Goal: Transaction & Acquisition: Purchase product/service

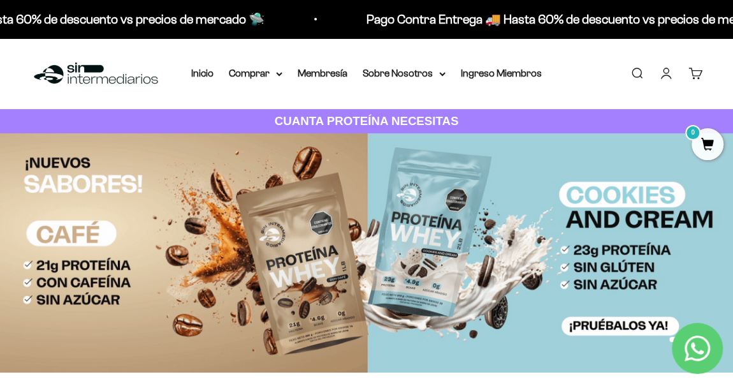
click at [666, 72] on link "Iniciar sesión" at bounding box center [666, 73] width 14 height 14
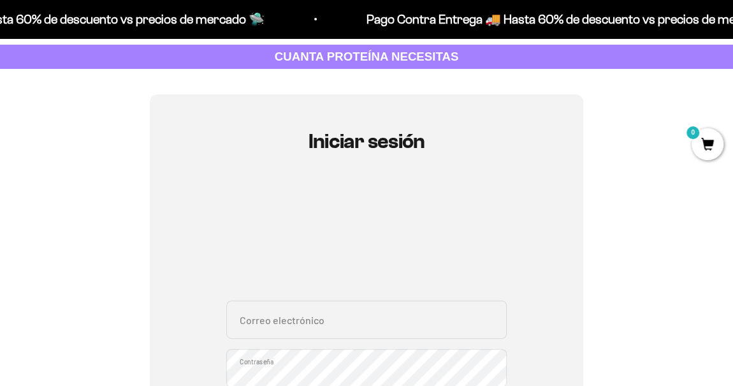
scroll to position [115, 0]
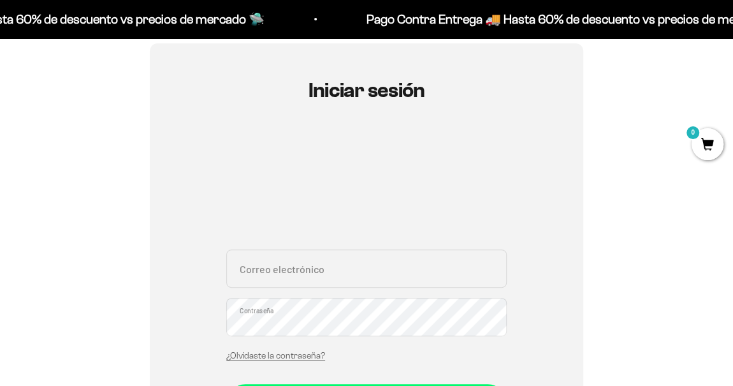
click at [303, 258] on input "Correo electrónico" at bounding box center [366, 268] width 280 height 38
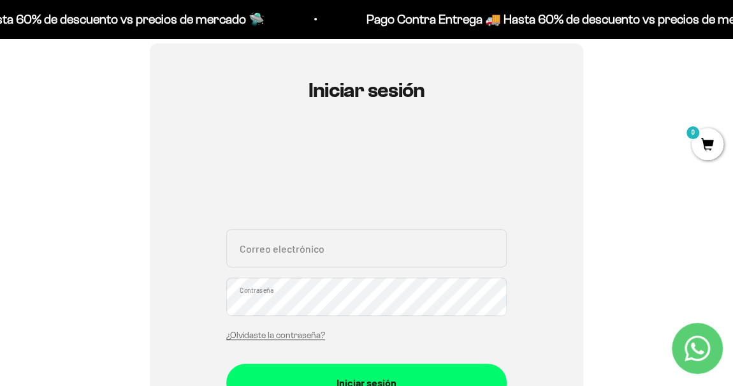
click at [586, 266] on div "Iniciar sesión Correo electrónico Contraseña ¿Olvidaste la contraseña? Iniciar …" at bounding box center [367, 285] width 672 height 484
click at [274, 254] on input "Correo electrónico" at bounding box center [366, 248] width 280 height 38
type input "[EMAIL_ADDRESS][DOMAIN_NAME]"
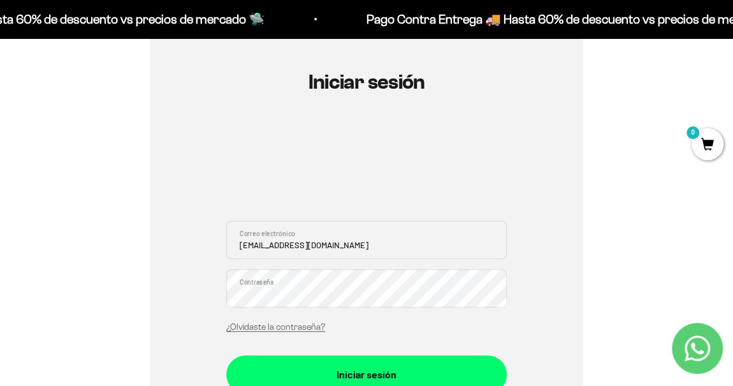
scroll to position [173, 0]
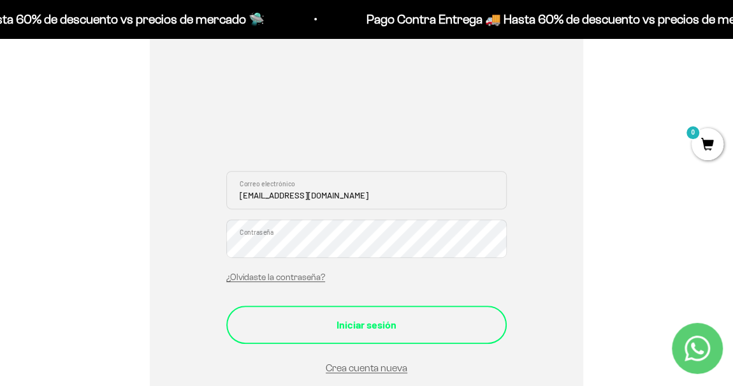
click at [425, 320] on div "Iniciar sesión" at bounding box center [366, 324] width 229 height 17
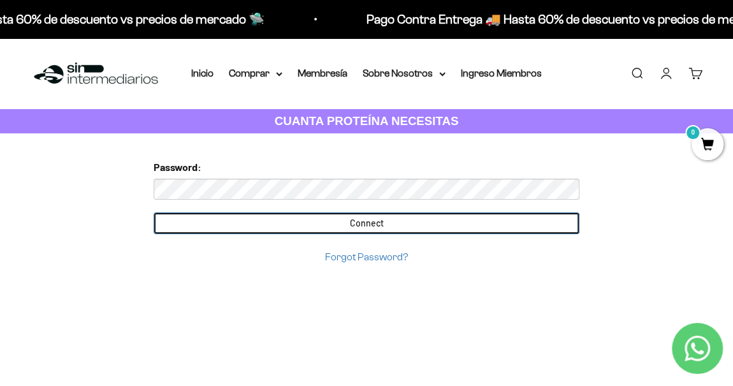
click at [346, 222] on input "Connect" at bounding box center [367, 223] width 426 height 22
click at [396, 224] on input "Connect" at bounding box center [367, 223] width 426 height 22
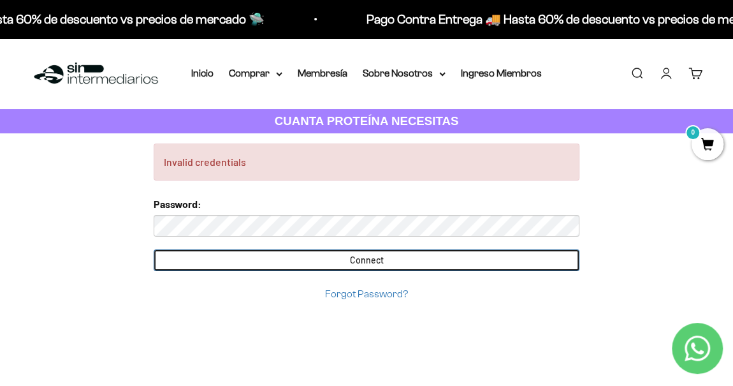
click at [388, 256] on input "Connect" at bounding box center [367, 260] width 426 height 22
click at [378, 258] on input "Connect" at bounding box center [367, 260] width 426 height 22
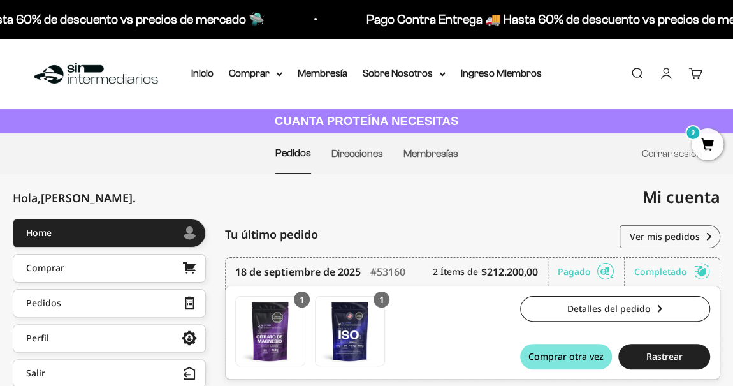
click at [454, 171] on li "Membresías" at bounding box center [430, 154] width 55 height 40
click at [277, 74] on icon at bounding box center [279, 74] width 5 height 3
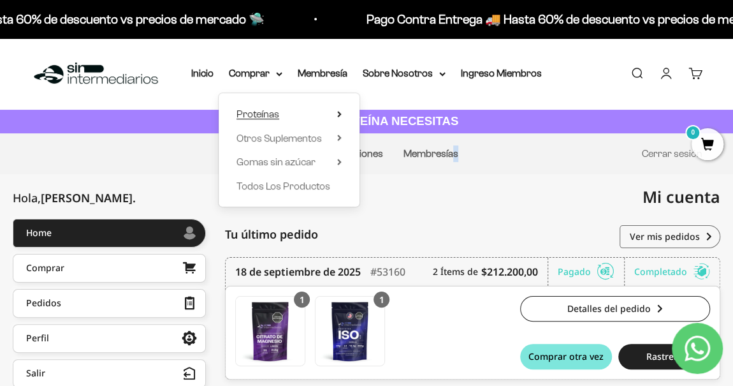
click at [337, 115] on icon at bounding box center [339, 114] width 4 height 6
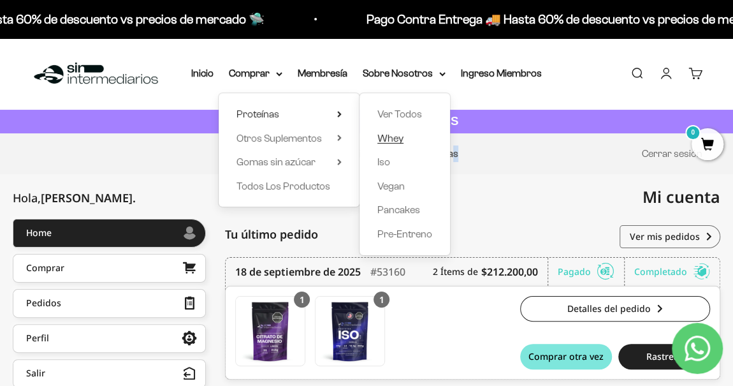
click at [400, 140] on span "Whey" at bounding box center [390, 138] width 26 height 11
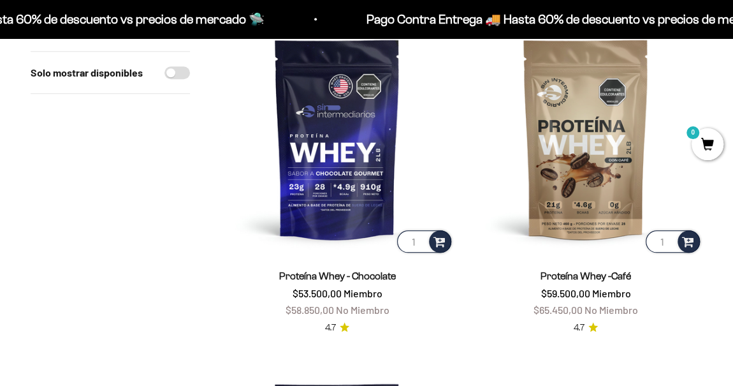
scroll to position [579, 0]
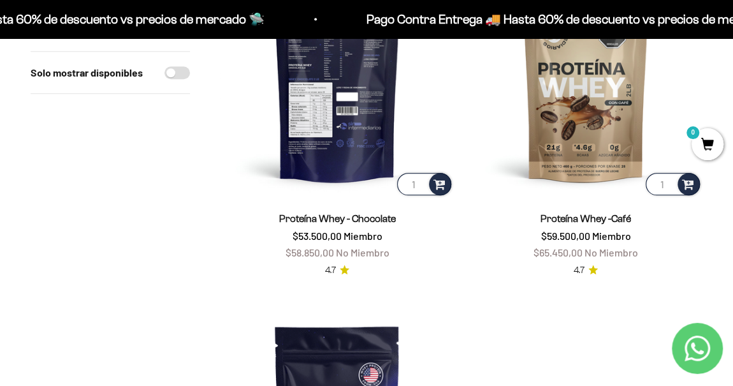
click at [358, 84] on img at bounding box center [337, 80] width 233 height 233
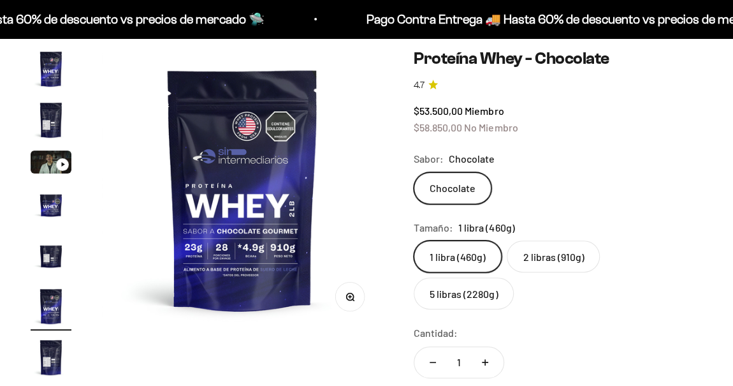
scroll to position [0, 1444]
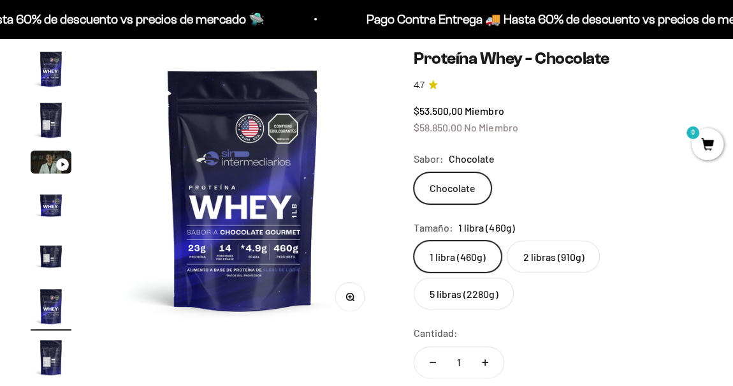
click at [514, 277] on label "5 libras (2280g)" at bounding box center [464, 293] width 100 height 32
click at [414, 240] on input "5 libras (2280g)" at bounding box center [413, 240] width 1 height 1
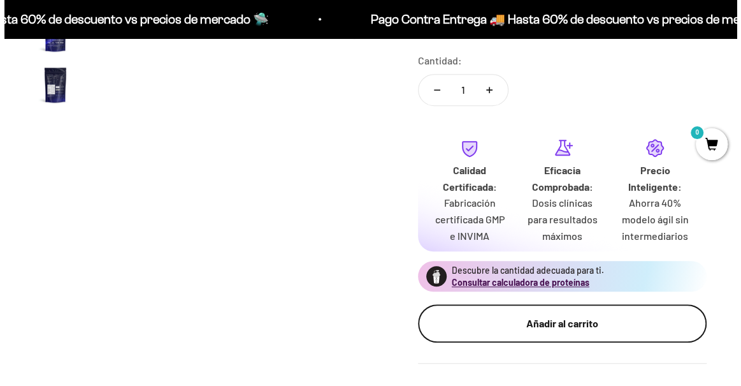
scroll to position [381, 0]
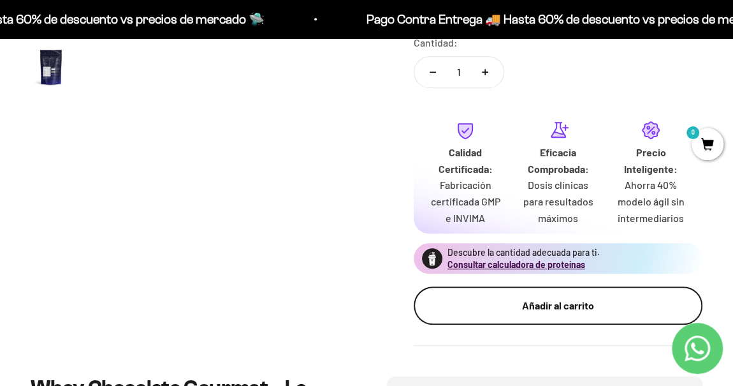
click at [501, 297] on div "Añadir al carrito" at bounding box center [558, 305] width 238 height 17
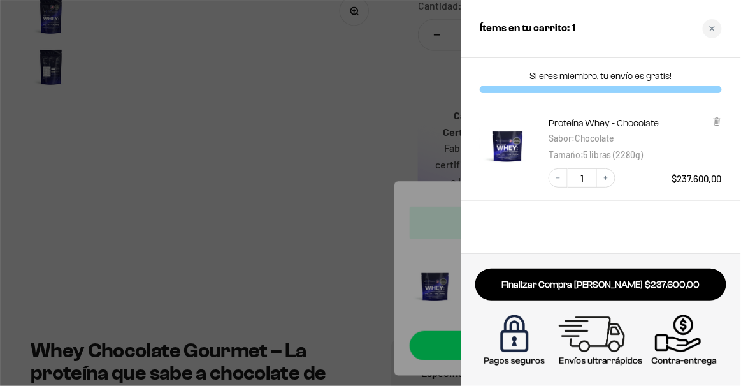
scroll to position [0, 0]
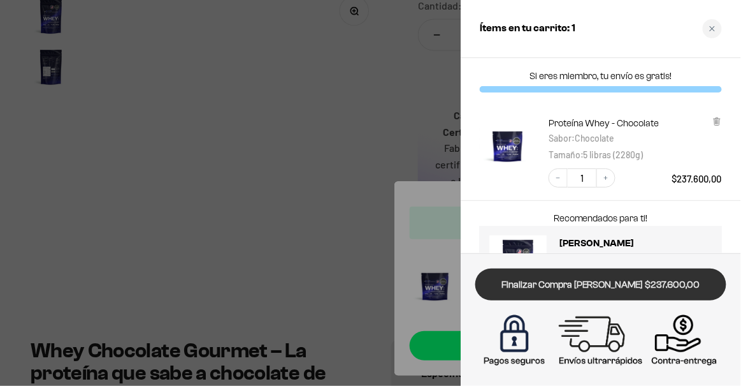
click at [681, 284] on link "Finalizar Compra [PERSON_NAME] $237.600,00" at bounding box center [601, 284] width 251 height 33
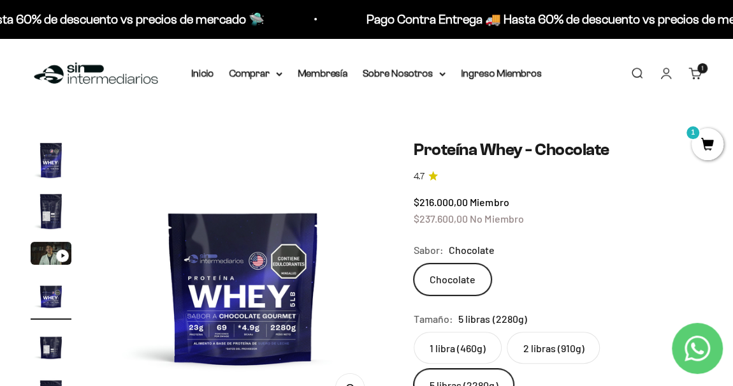
click at [661, 72] on link "Cuenta" at bounding box center [666, 73] width 14 height 14
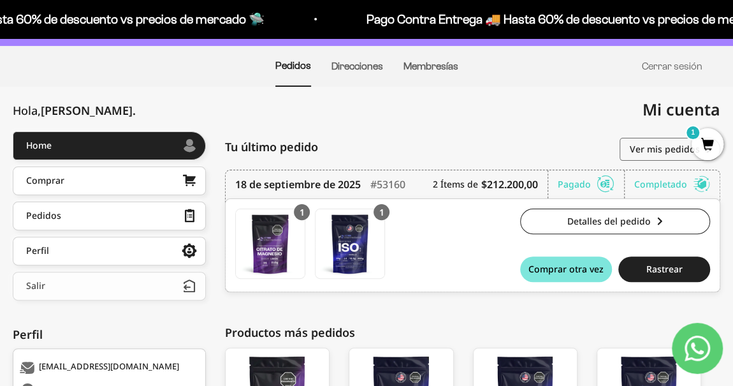
scroll to position [115, 0]
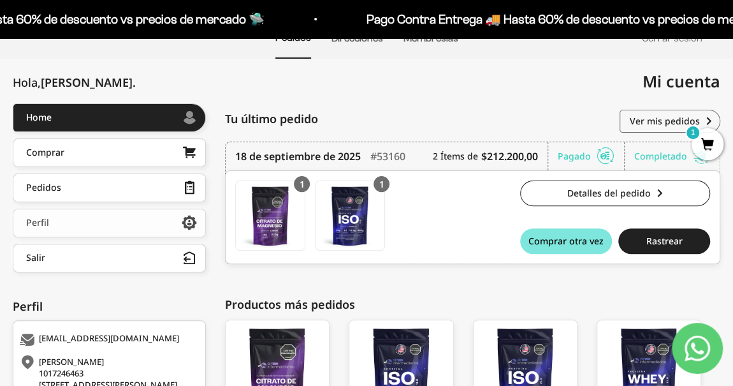
click at [189, 221] on icon at bounding box center [189, 222] width 15 height 11
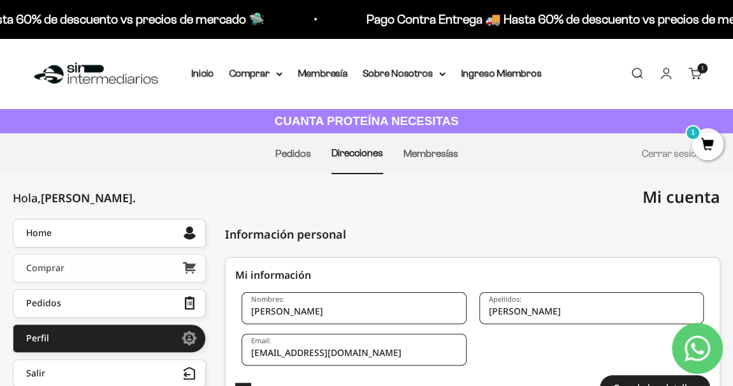
click at [138, 268] on link "Comprar" at bounding box center [109, 268] width 193 height 29
click at [484, 72] on link "Ingreso Miembros" at bounding box center [501, 73] width 81 height 11
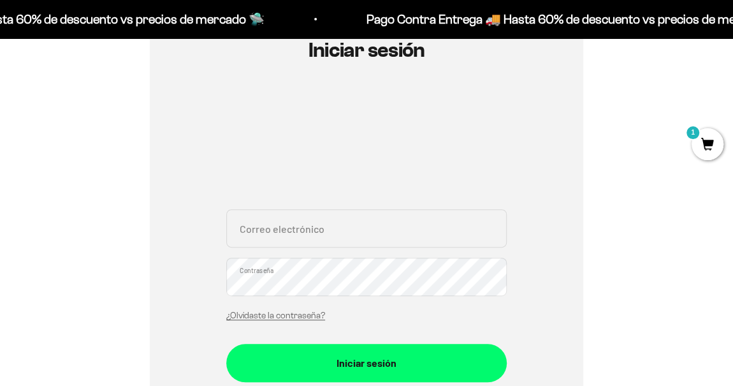
scroll to position [173, 0]
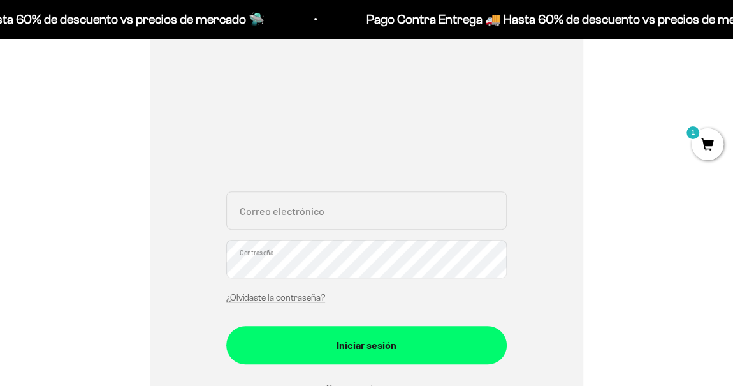
click at [266, 206] on input "Correo electrónico" at bounding box center [366, 210] width 280 height 38
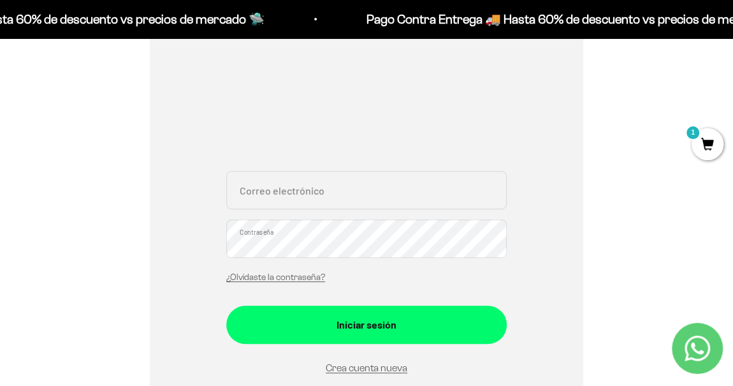
type input "a.zapatalopez15@gmail.com"
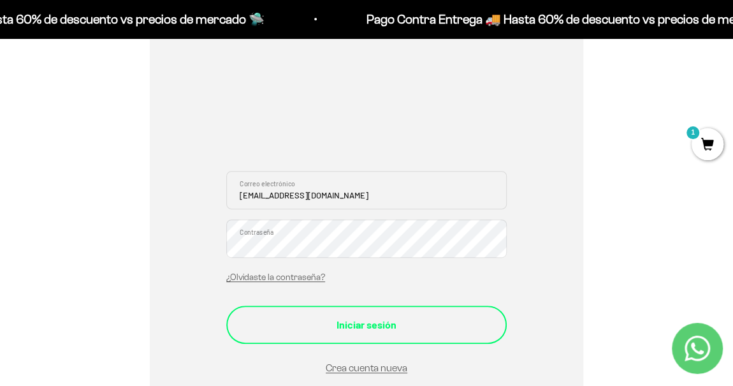
click at [463, 316] on div "Iniciar sesión" at bounding box center [366, 324] width 229 height 17
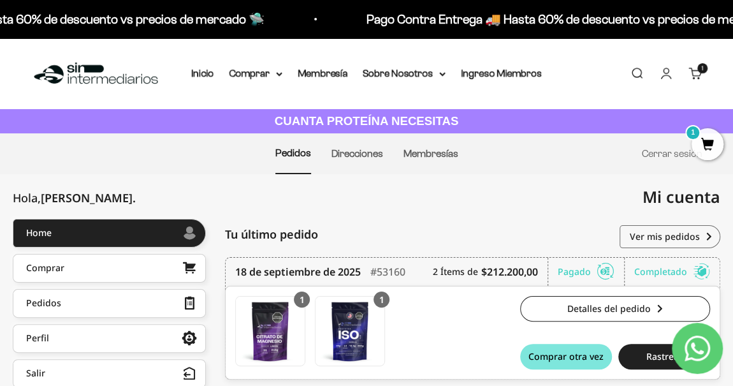
scroll to position [57, 0]
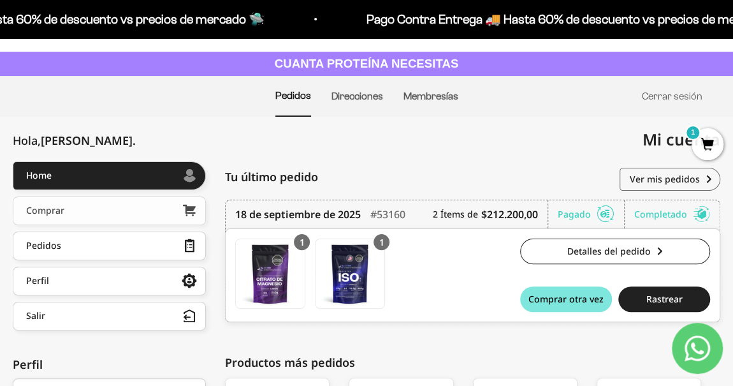
click at [156, 207] on link "Comprar" at bounding box center [109, 210] width 193 height 29
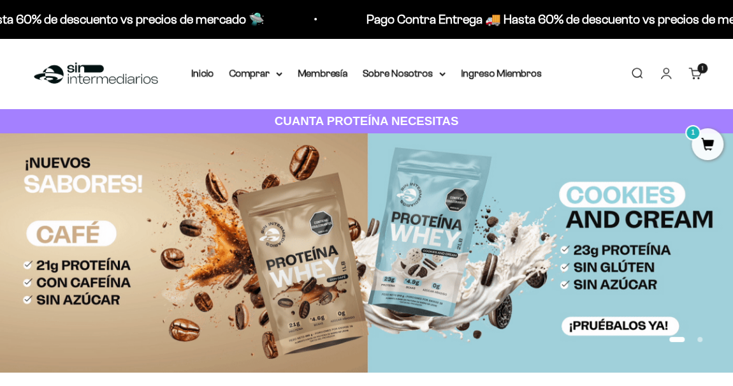
click at [662, 71] on link "Cuenta" at bounding box center [666, 73] width 14 height 14
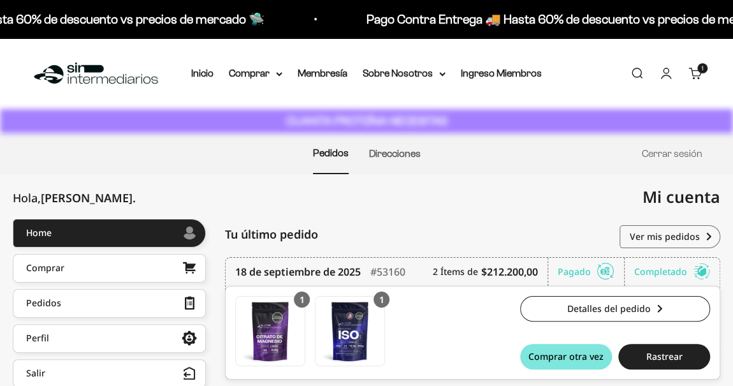
click at [673, 79] on link "Cuenta" at bounding box center [666, 73] width 14 height 14
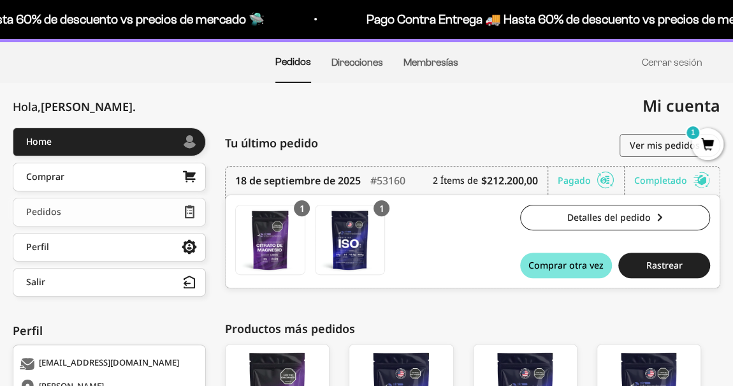
scroll to position [115, 0]
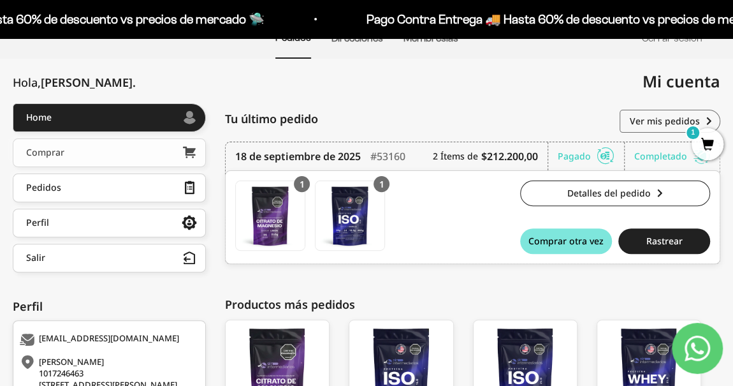
click at [94, 149] on link "Comprar" at bounding box center [109, 152] width 193 height 29
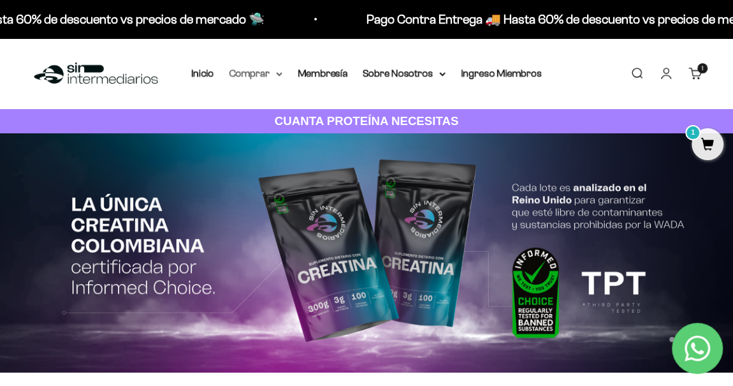
click at [277, 72] on icon at bounding box center [279, 74] width 6 height 4
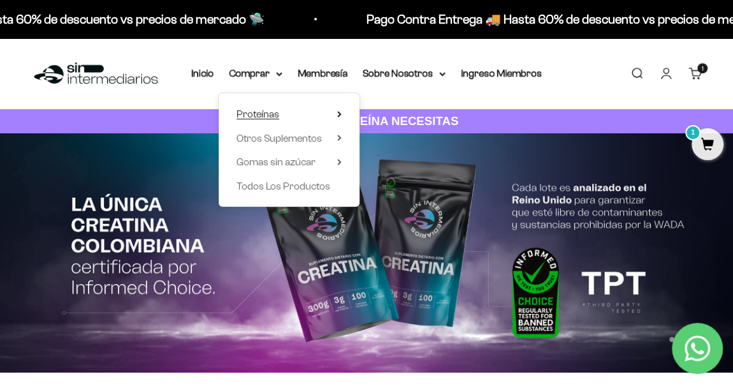
click at [334, 113] on summary "Proteínas" at bounding box center [288, 114] width 105 height 17
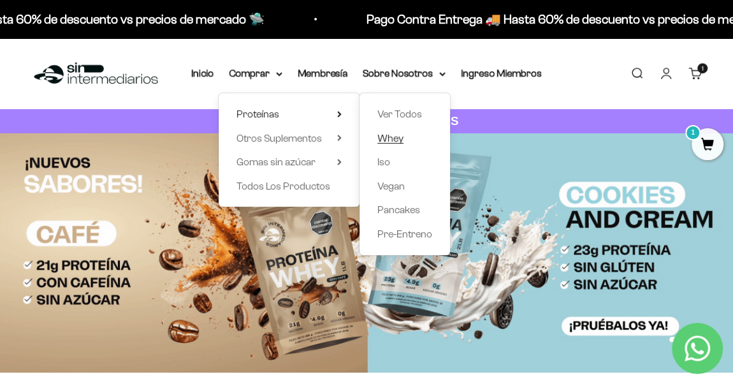
click at [395, 134] on span "Whey" at bounding box center [390, 138] width 26 height 11
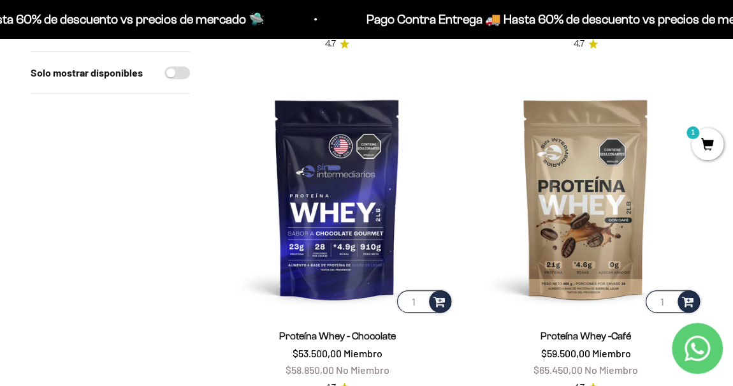
scroll to position [579, 0]
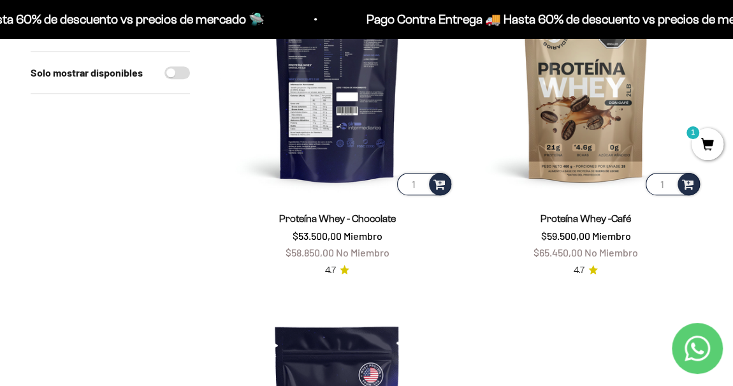
click at [356, 116] on img at bounding box center [337, 80] width 233 height 233
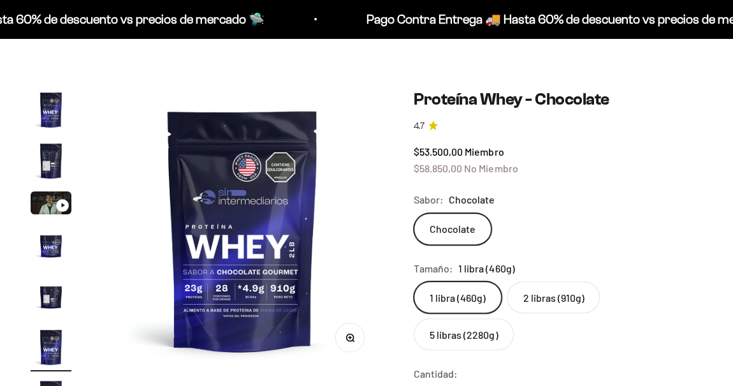
scroll to position [0, 1444]
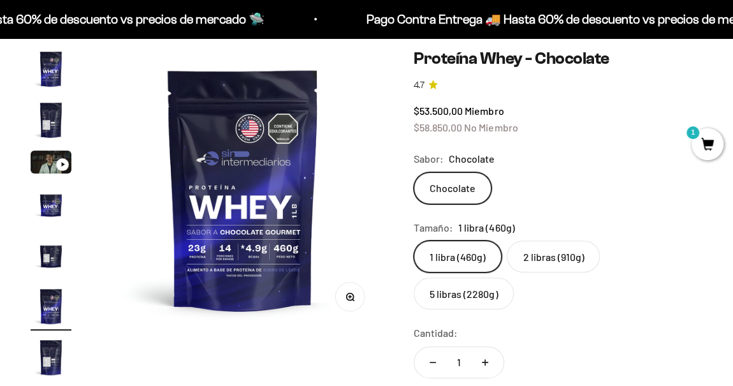
click at [514, 277] on label "5 libras (2280g)" at bounding box center [464, 293] width 100 height 32
click at [414, 240] on input "5 libras (2280g)" at bounding box center [413, 240] width 1 height 1
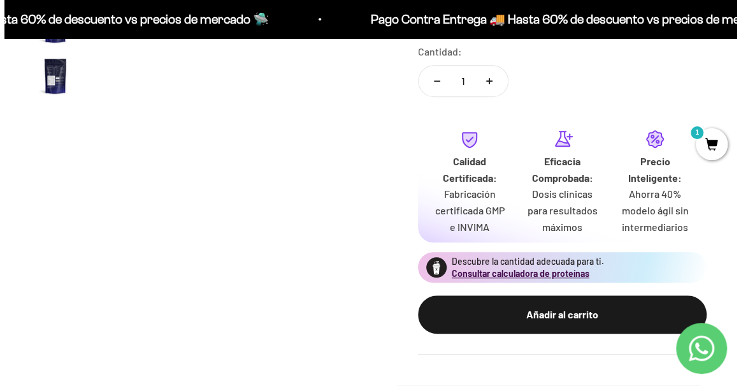
scroll to position [381, 0]
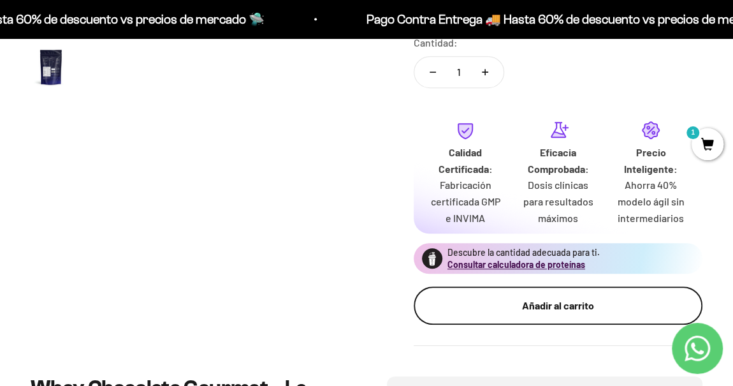
click at [563, 297] on div "Añadir al carrito" at bounding box center [558, 305] width 238 height 17
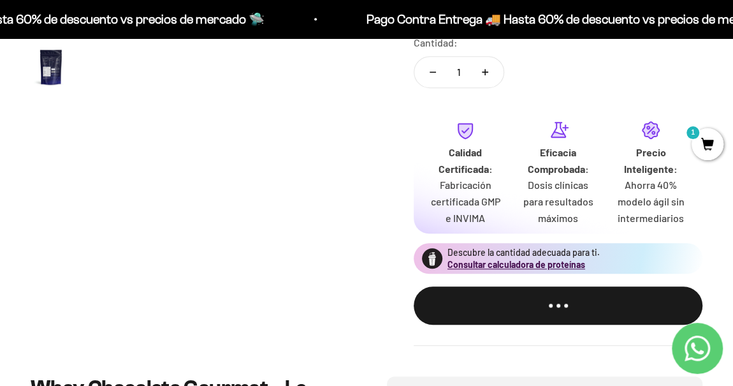
scroll to position [0, 881]
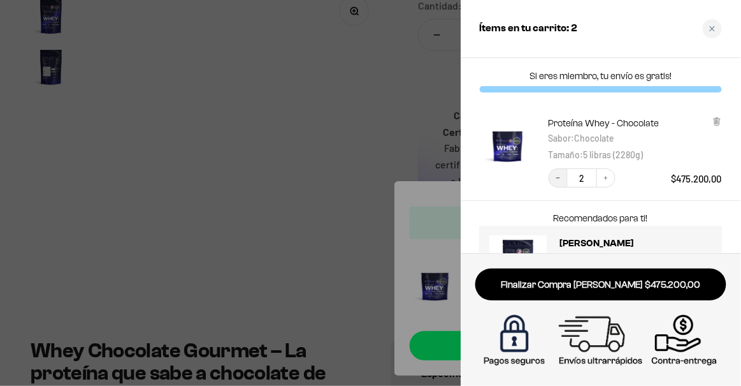
click at [561, 178] on icon "Decrease quantity" at bounding box center [559, 178] width 8 height 8
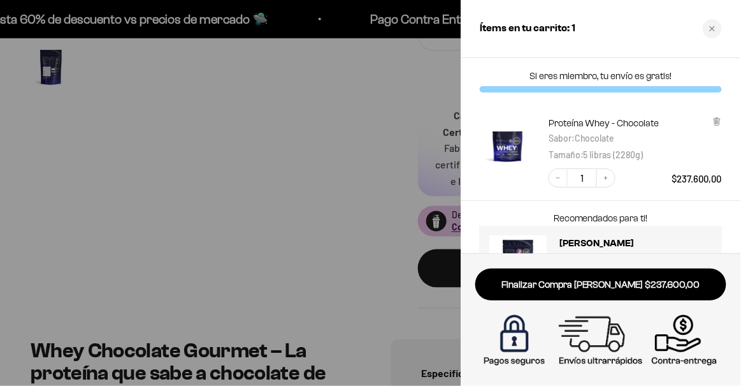
click at [317, 159] on div at bounding box center [370, 193] width 741 height 386
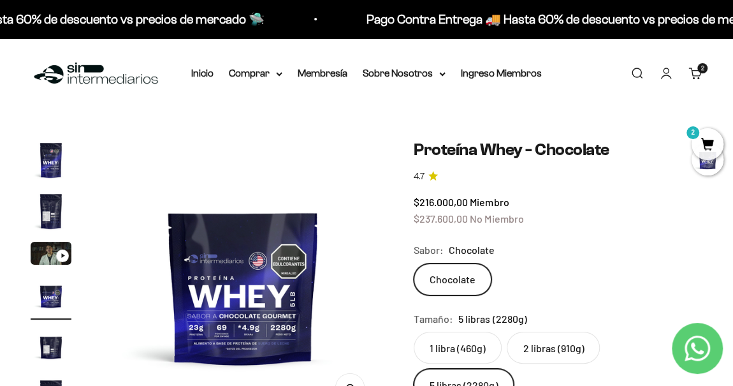
scroll to position [0, 0]
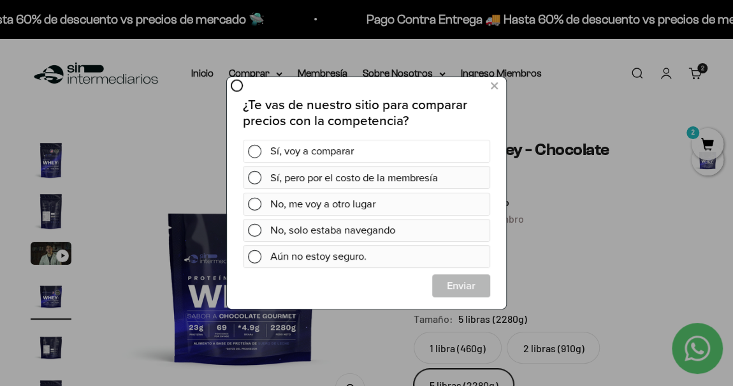
click at [321, 147] on div "Sí, voy a comparar" at bounding box center [377, 150] width 215 height 23
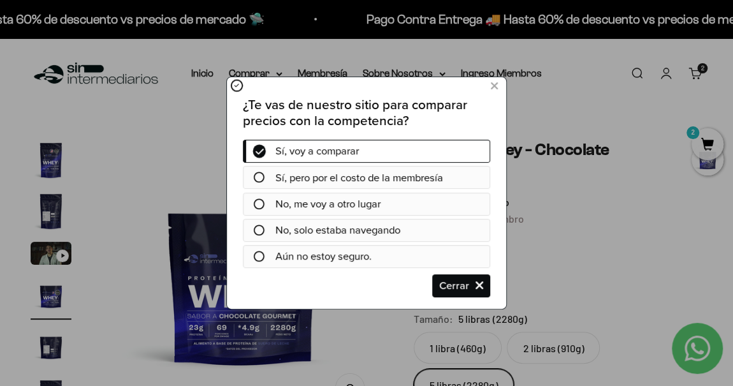
click at [366, 180] on span "Sí, pero por el costo de la membresía" at bounding box center [359, 177] width 168 height 16
click at [496, 82] on icon at bounding box center [494, 85] width 7 height 17
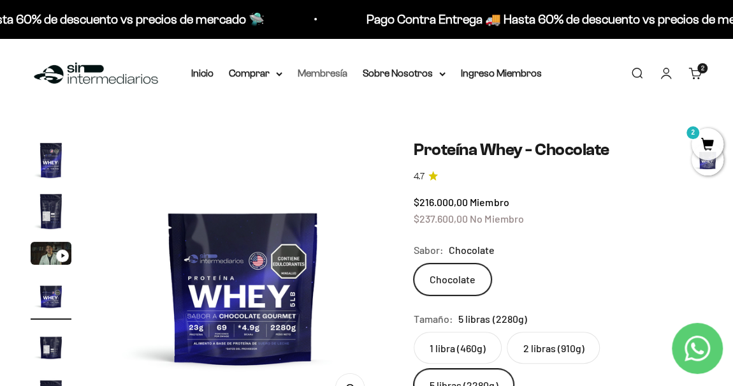
click at [338, 69] on link "Membresía" at bounding box center [323, 73] width 50 height 11
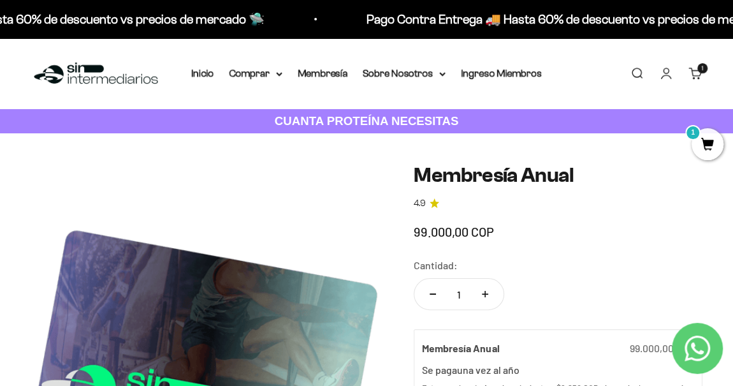
click at [665, 75] on link "Cuenta" at bounding box center [666, 73] width 14 height 14
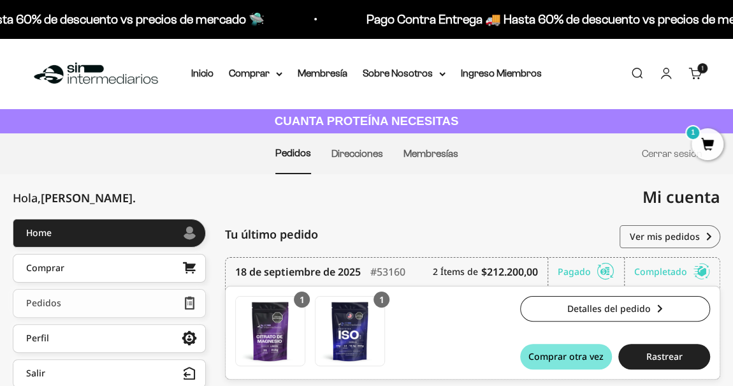
click at [83, 304] on link "Pedidos" at bounding box center [109, 303] width 193 height 29
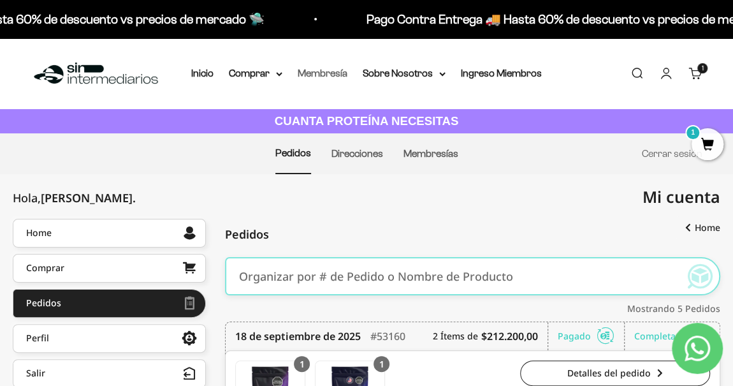
click at [326, 71] on link "Membresía" at bounding box center [323, 73] width 50 height 11
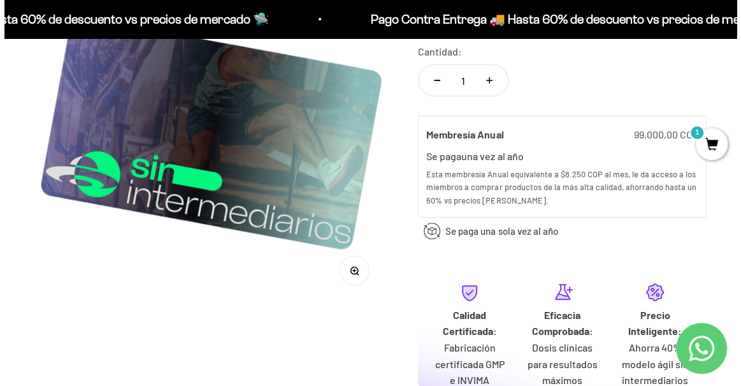
scroll to position [289, 0]
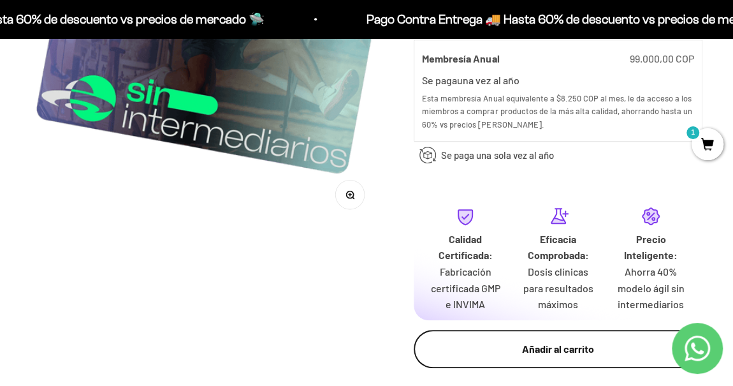
click at [528, 342] on div "Añadir al carrito" at bounding box center [558, 348] width 238 height 17
